Goal: Check status: Check status

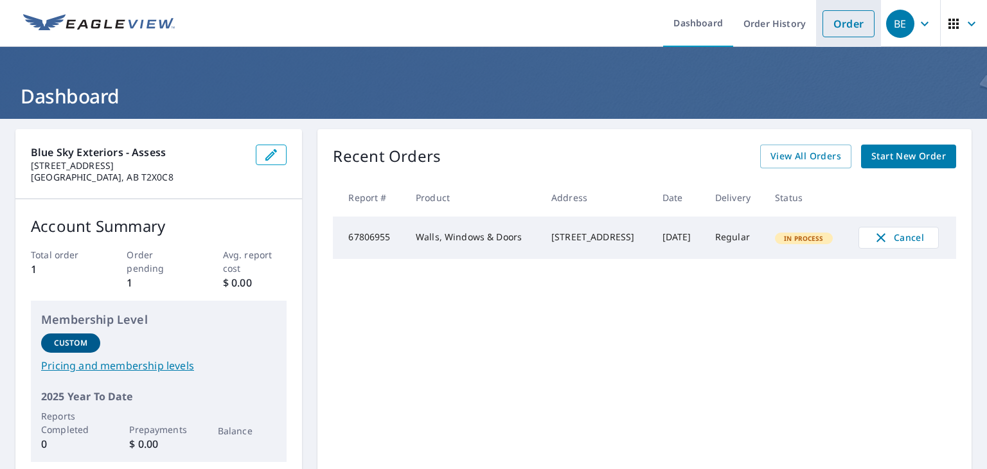
click at [822, 26] on link "Order" at bounding box center [848, 23] width 52 height 27
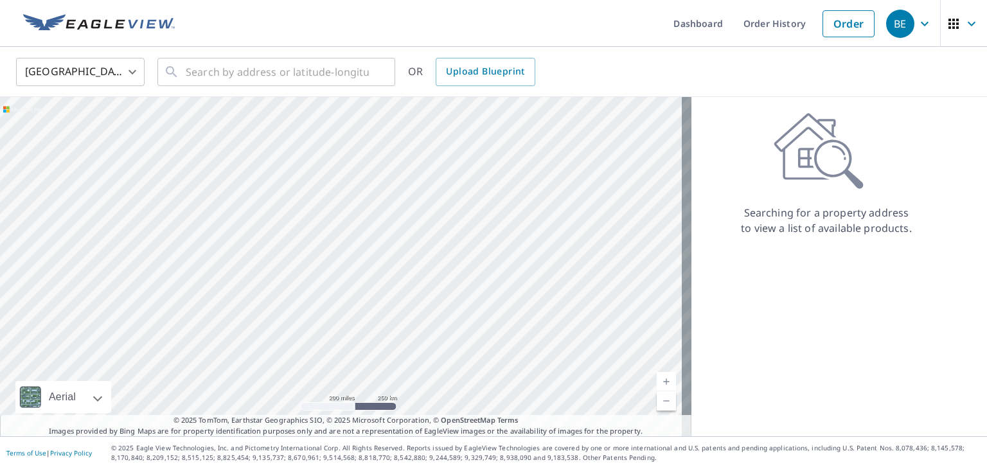
click at [93, 68] on body "BE BE Dashboard Order History Order BE United States US ​ ​ OR Upload Blueprint…" at bounding box center [493, 234] width 987 height 469
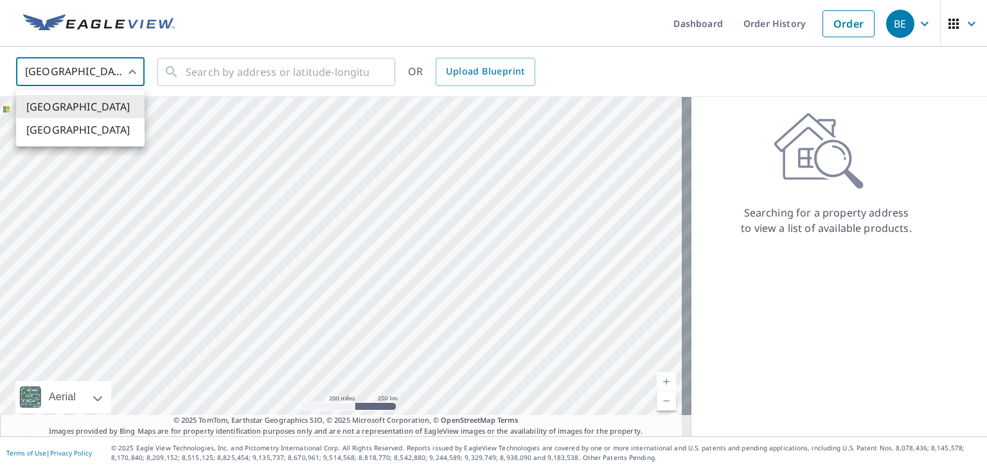
click at [105, 132] on li "[GEOGRAPHIC_DATA]" at bounding box center [80, 129] width 128 height 23
type input "CA"
click at [249, 80] on input "text" at bounding box center [277, 72] width 183 height 36
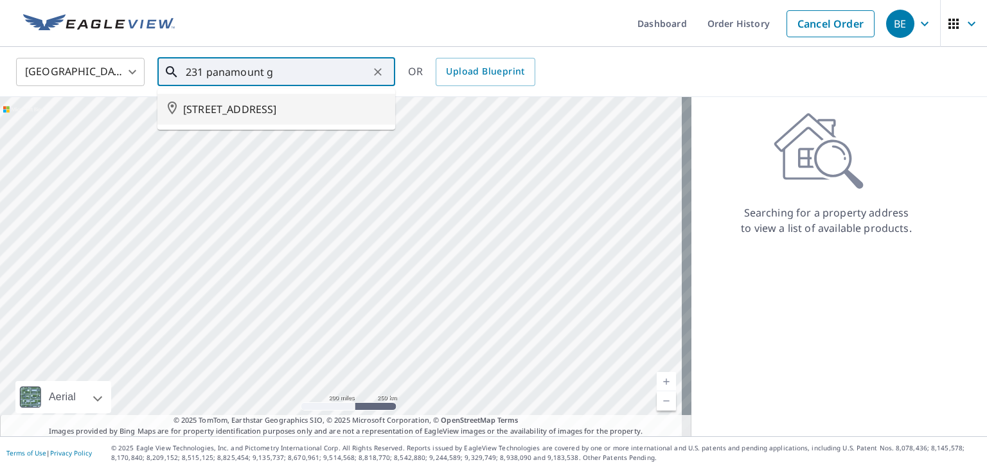
click at [283, 116] on span "[STREET_ADDRESS]" at bounding box center [284, 108] width 202 height 15
type input "[STREET_ADDRESS]"
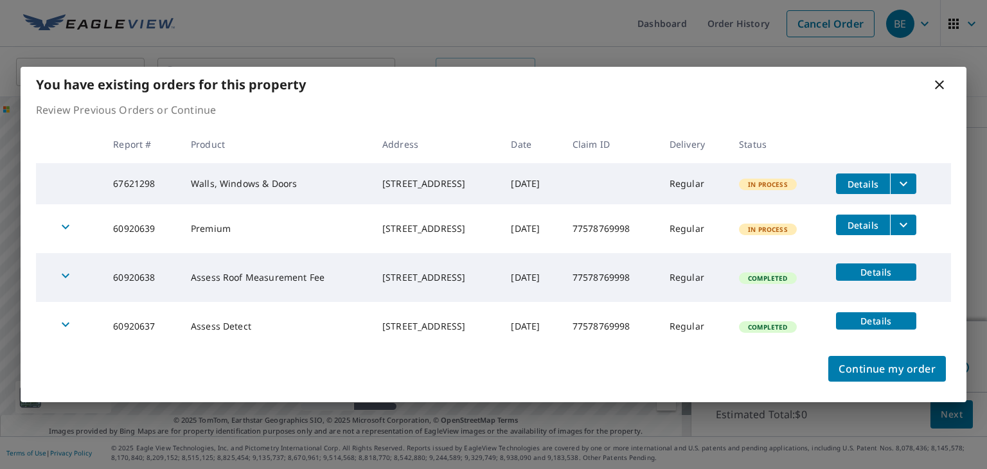
scroll to position [91, 0]
click at [871, 182] on span "Details" at bounding box center [862, 184] width 39 height 12
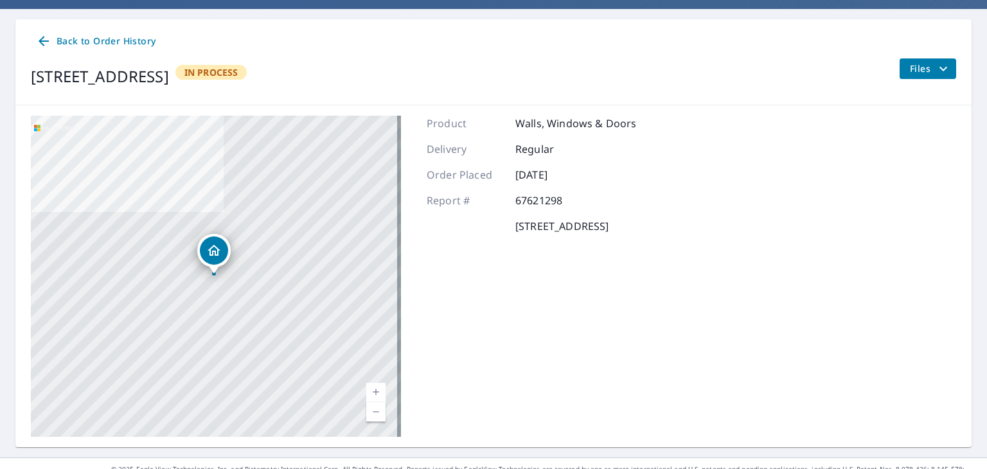
scroll to position [130, 0]
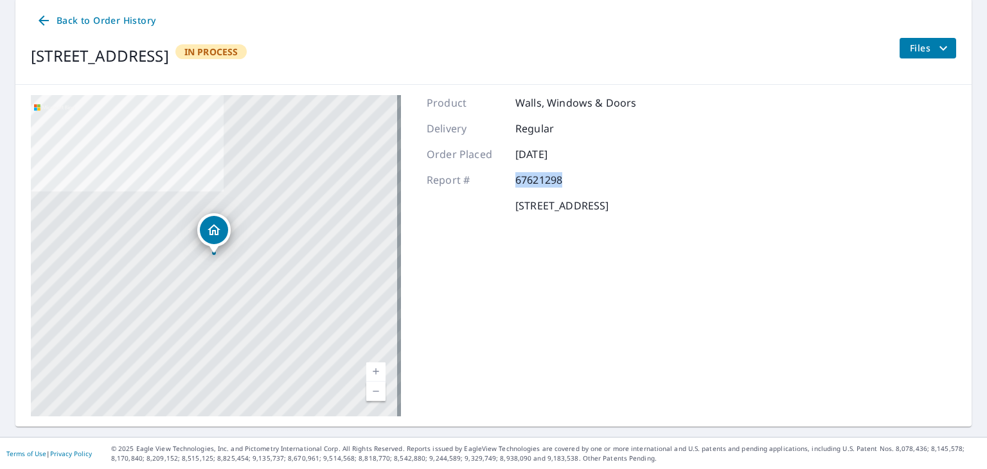
drag, startPoint x: 511, startPoint y: 179, endPoint x: 556, endPoint y: 179, distance: 45.6
click at [556, 179] on p "67621298" at bounding box center [553, 179] width 77 height 15
copy p "67621298"
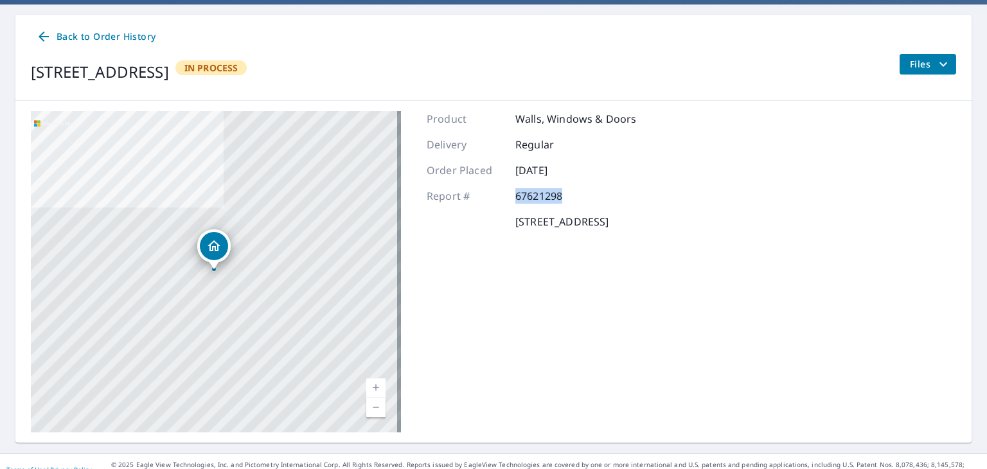
scroll to position [105, 0]
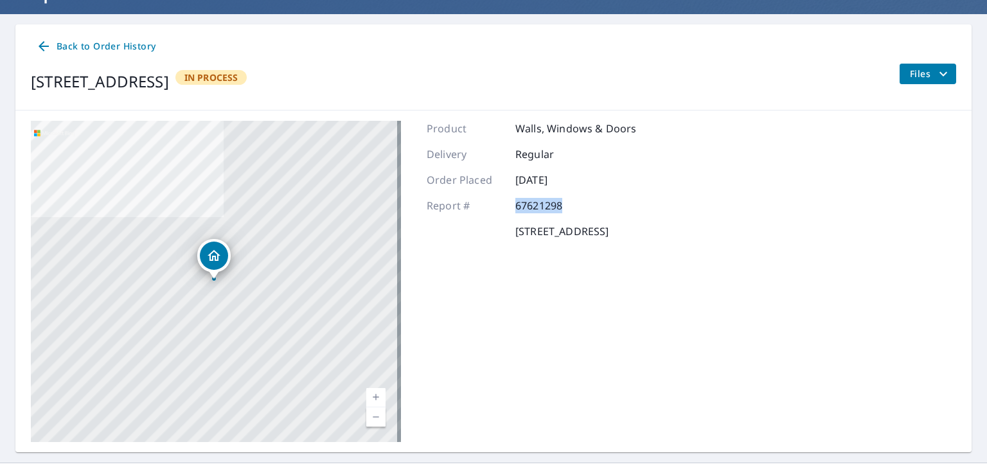
copy p "67621298"
drag, startPoint x: 509, startPoint y: 122, endPoint x: 629, endPoint y: 132, distance: 120.5
click at [629, 132] on div "Product Walls, Windows & Doors" at bounding box center [531, 128] width 209 height 15
click at [544, 57] on div "Back to Order History" at bounding box center [493, 47] width 925 height 24
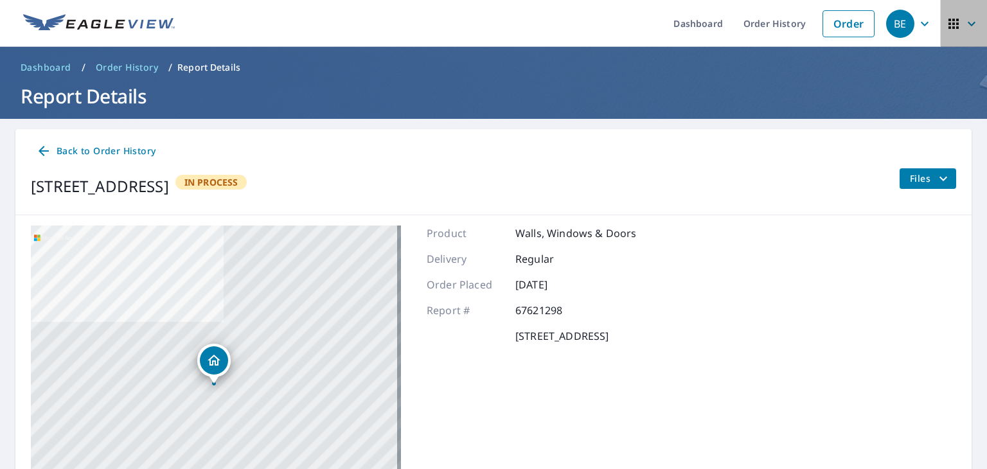
click at [946, 37] on span "button" at bounding box center [964, 23] width 36 height 31
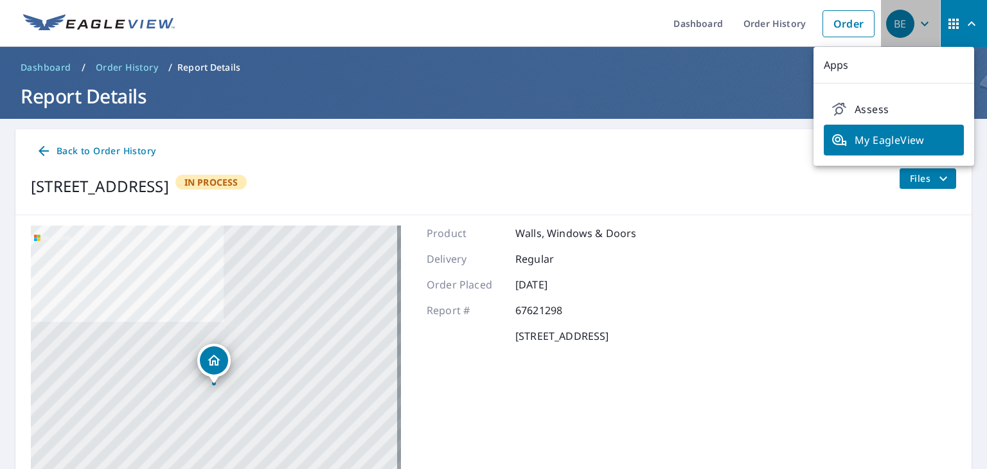
click at [899, 28] on div "BE" at bounding box center [900, 24] width 28 height 28
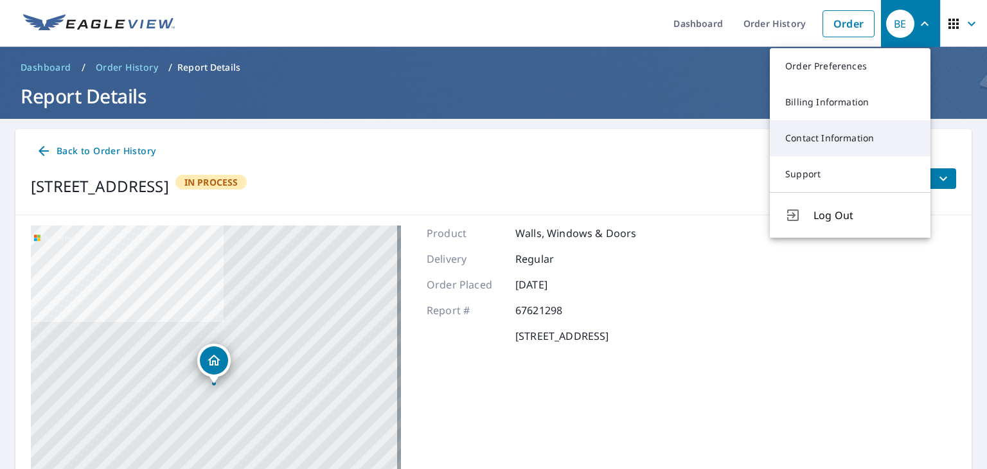
click at [847, 132] on link "Contact Information" at bounding box center [850, 138] width 161 height 36
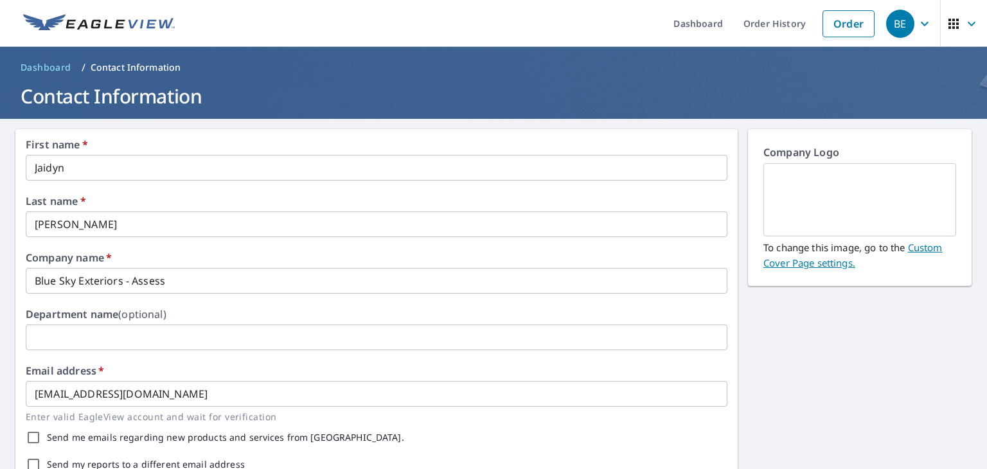
click at [948, 19] on icon "button" at bounding box center [953, 24] width 10 height 10
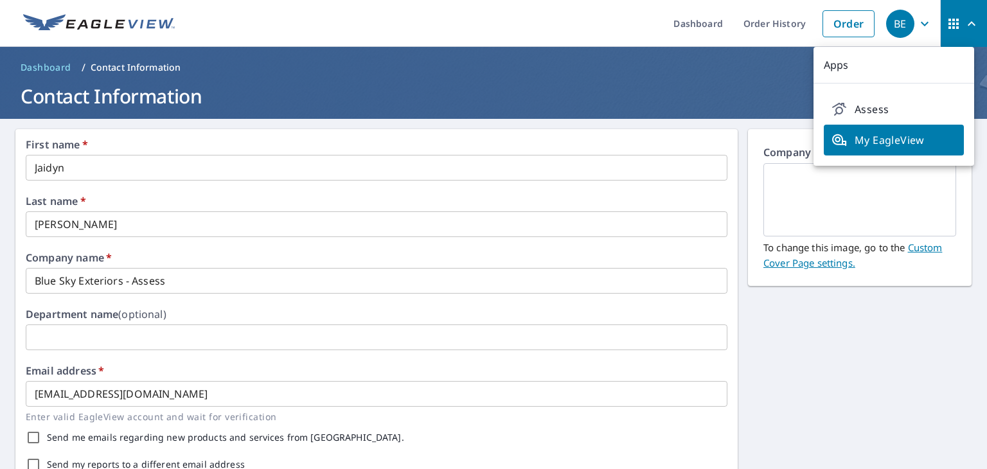
click at [140, 19] on img at bounding box center [99, 23] width 152 height 19
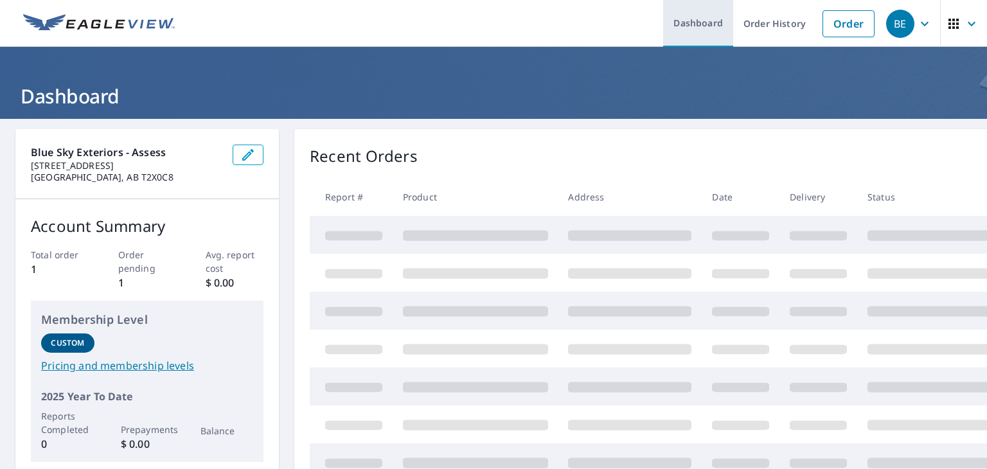
click at [687, 18] on link "Dashboard" at bounding box center [698, 23] width 70 height 47
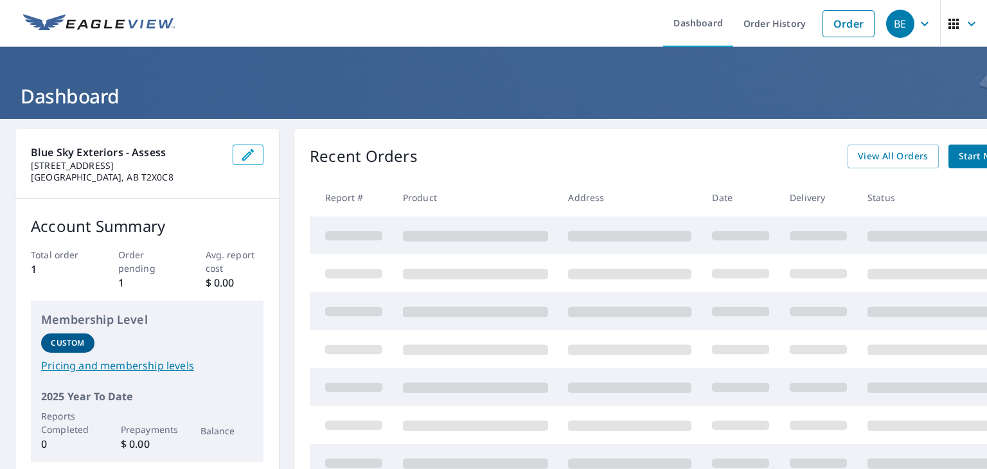
click at [948, 28] on icon "button" at bounding box center [953, 24] width 10 height 10
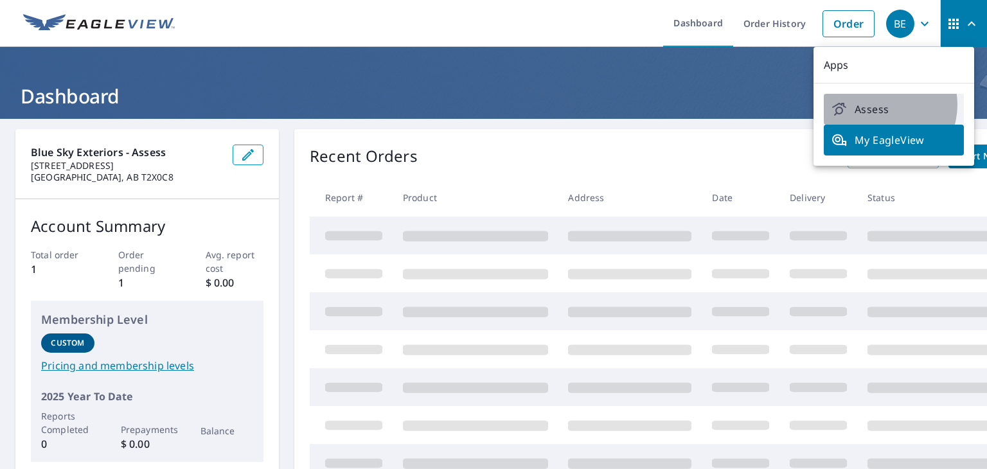
click at [881, 105] on span "Assess" at bounding box center [893, 108] width 125 height 15
